Goal: Navigation & Orientation: Find specific page/section

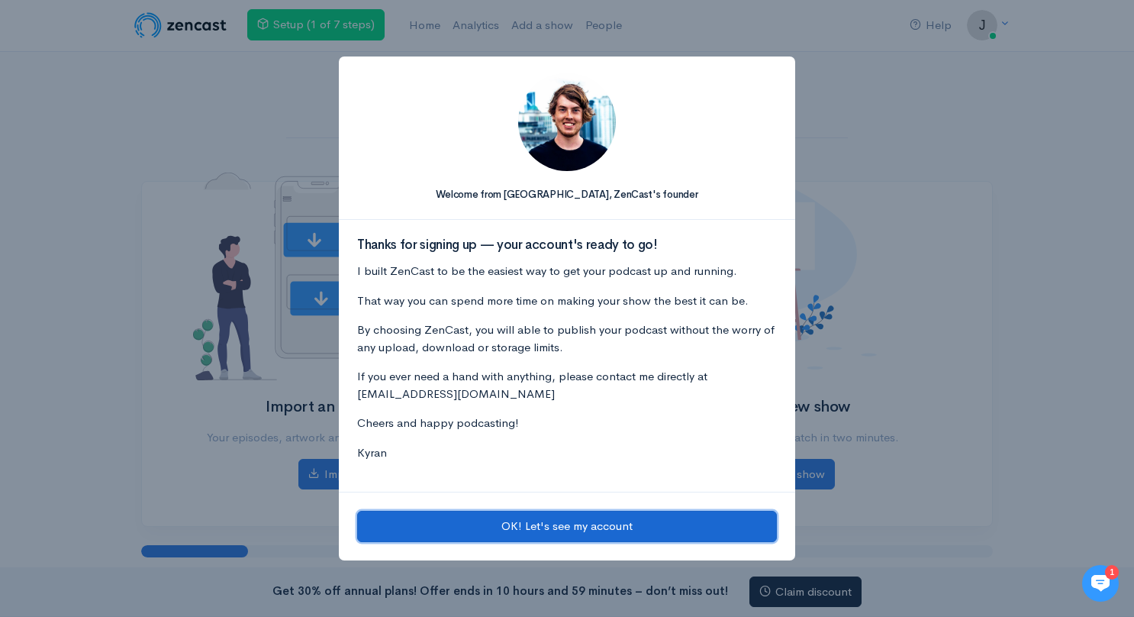
click at [704, 524] on button "OK! Let's see my account" at bounding box center [567, 526] width 420 height 31
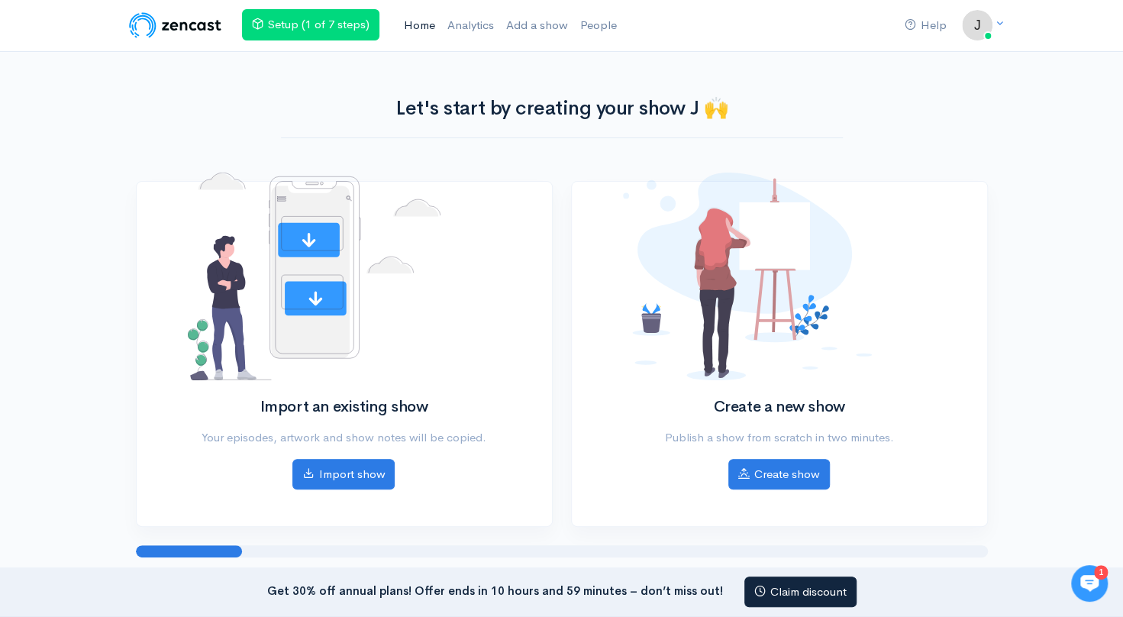
click at [427, 21] on link "Home" at bounding box center [420, 25] width 44 height 33
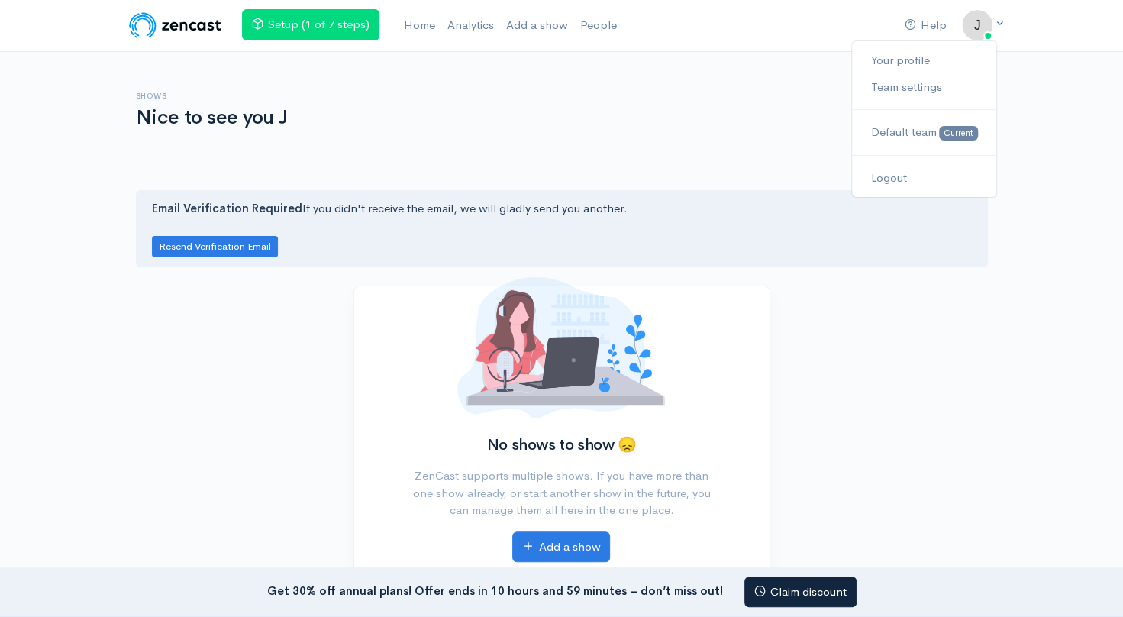
click at [997, 25] on icon at bounding box center [1000, 23] width 10 height 10
click at [921, 56] on link "Your profile" at bounding box center [924, 60] width 144 height 27
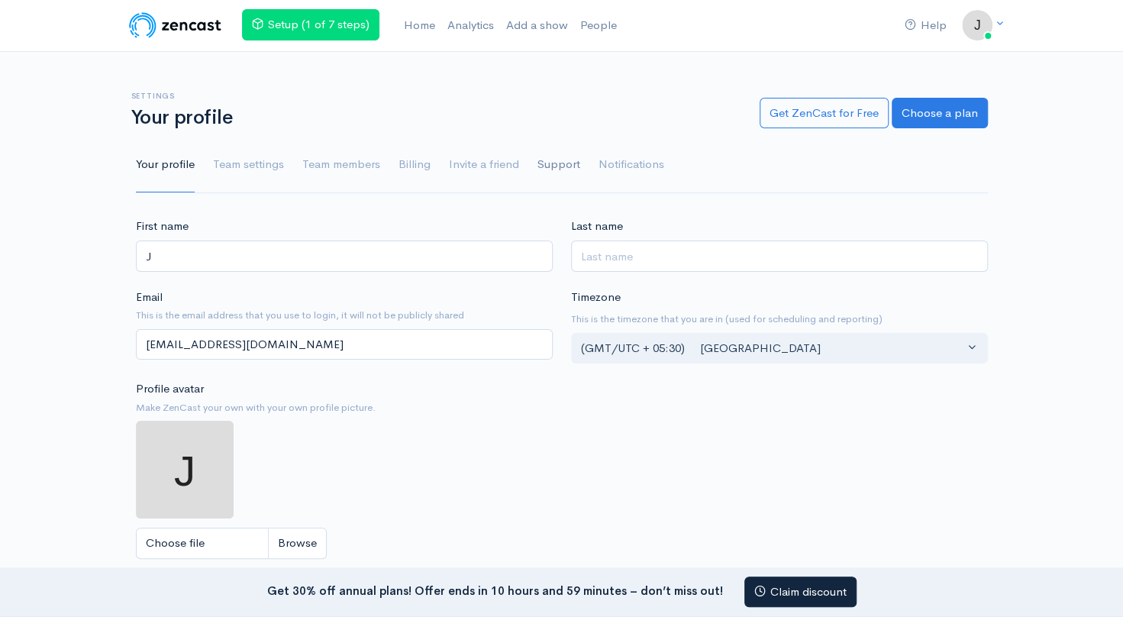
click at [543, 164] on link "Support" at bounding box center [558, 164] width 43 height 55
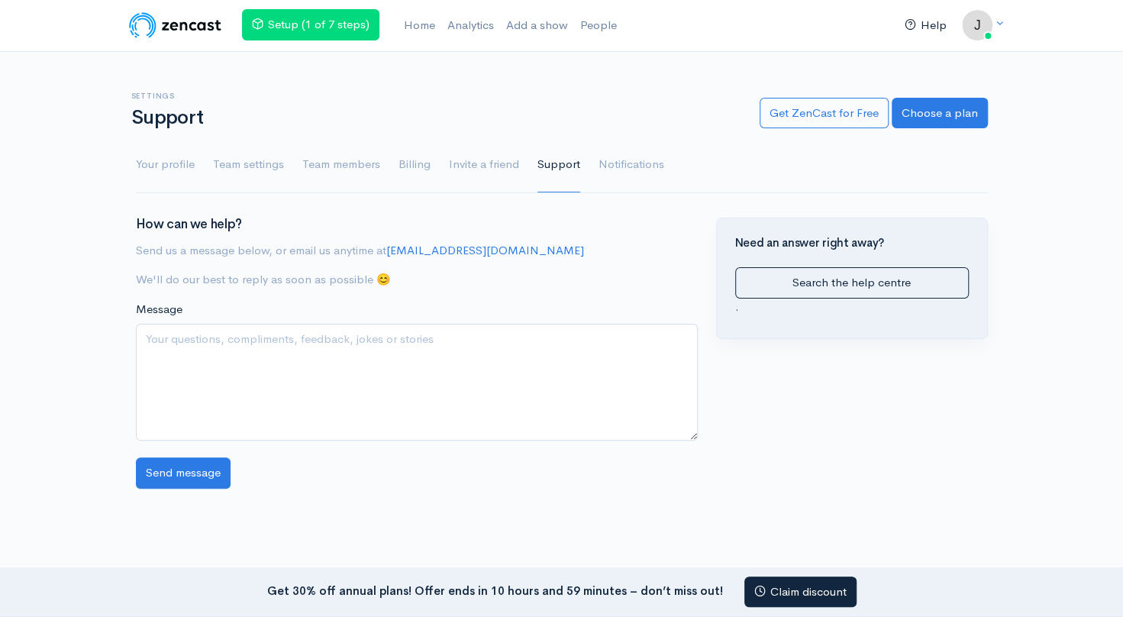
click at [924, 22] on link "Help" at bounding box center [925, 25] width 54 height 33
click at [887, 172] on link "Logout" at bounding box center [924, 178] width 144 height 27
